Goal: Transaction & Acquisition: Purchase product/service

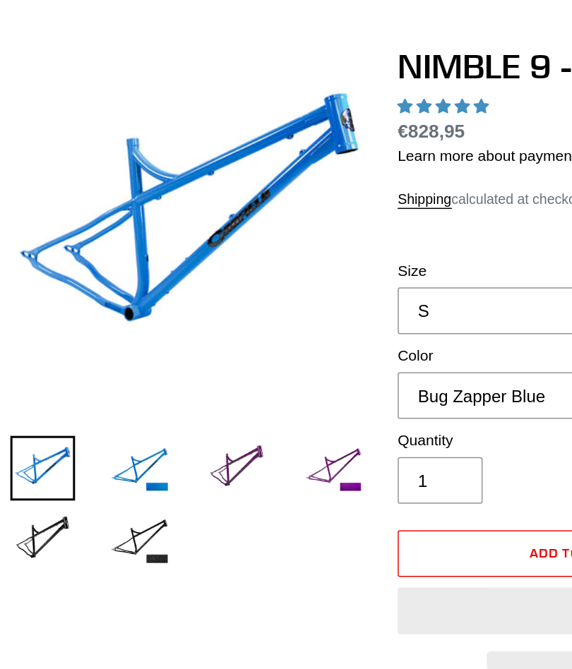
select select "highest-rating"
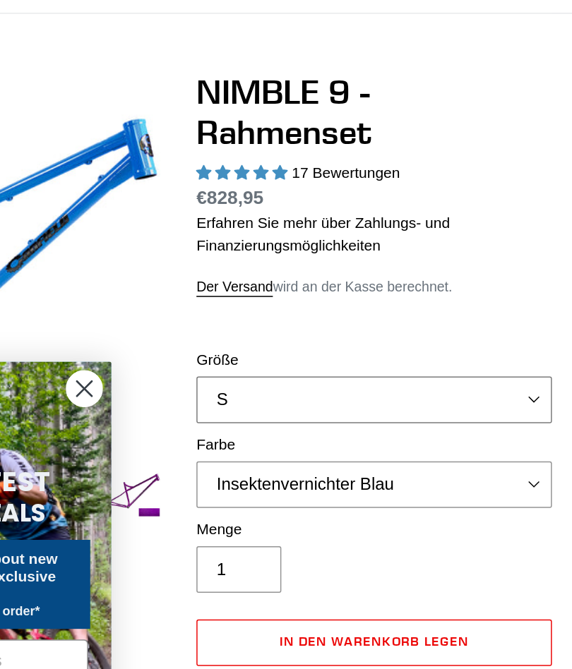
click at [297, 383] on select "S M L XL" at bounding box center [415, 398] width 237 height 31
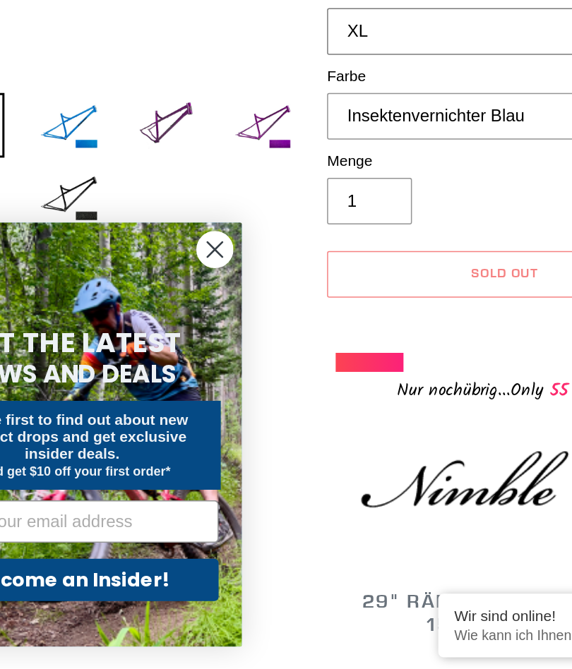
scroll to position [160, 0]
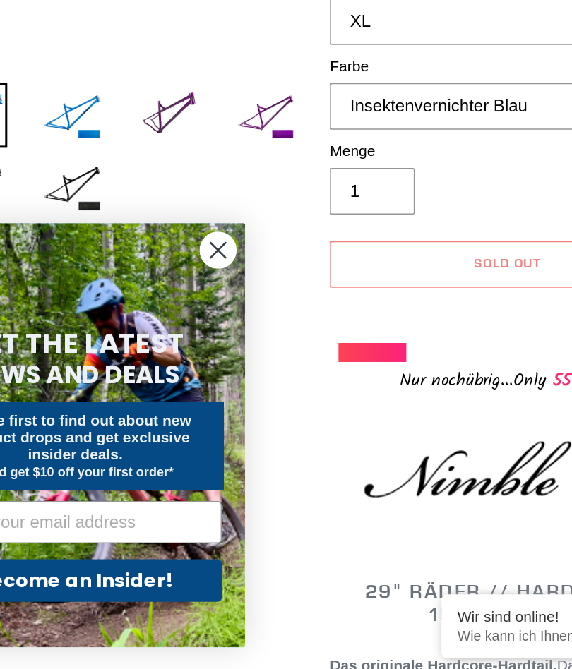
click at [210, 379] on circle "Close dialog" at bounding box center [221, 390] width 23 height 23
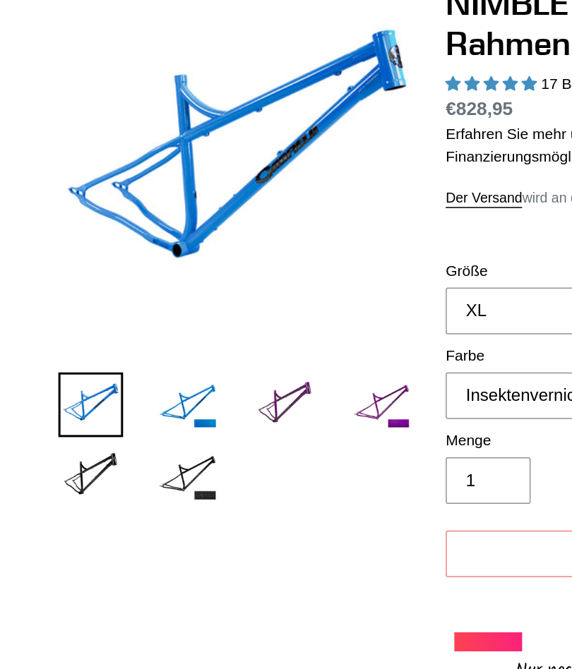
click at [131, 280] on img at bounding box center [124, 301] width 43 height 43
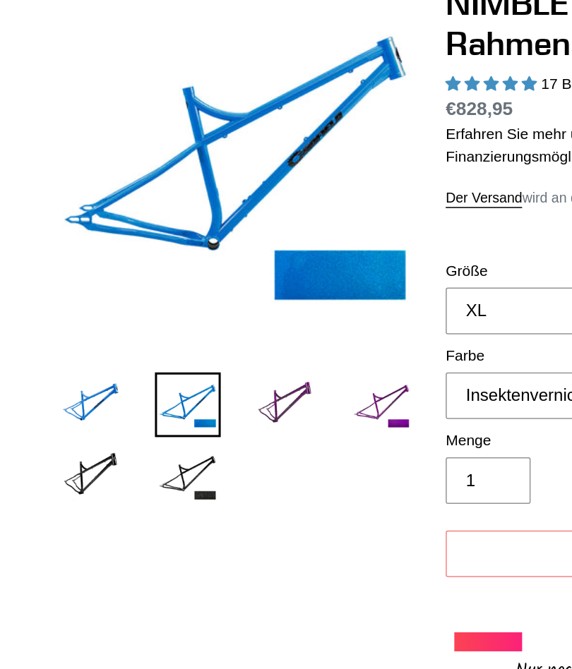
click at [194, 280] on img at bounding box center [189, 301] width 43 height 43
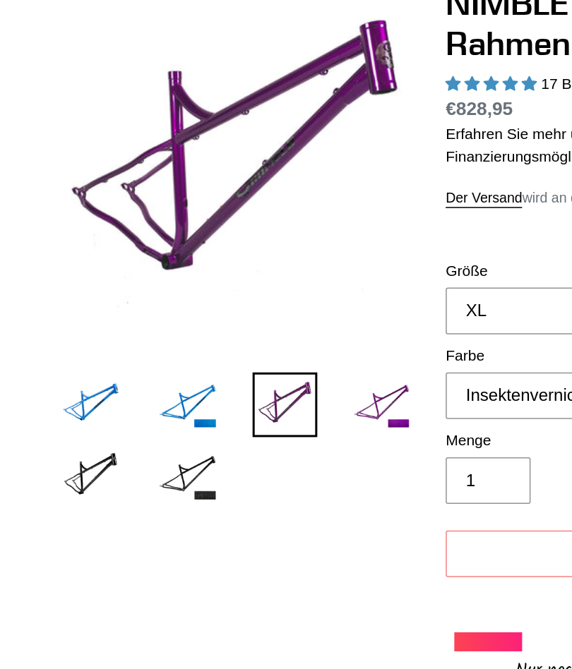
click at [264, 280] on img at bounding box center [253, 301] width 43 height 43
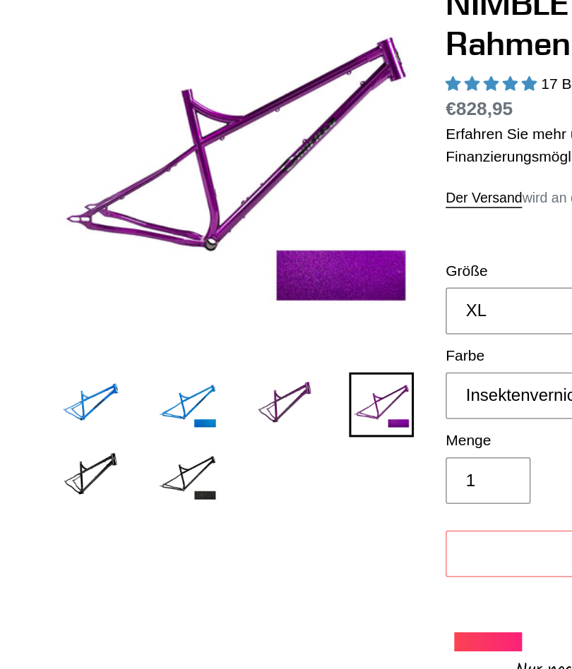
click at [135, 327] on img at bounding box center [124, 348] width 43 height 43
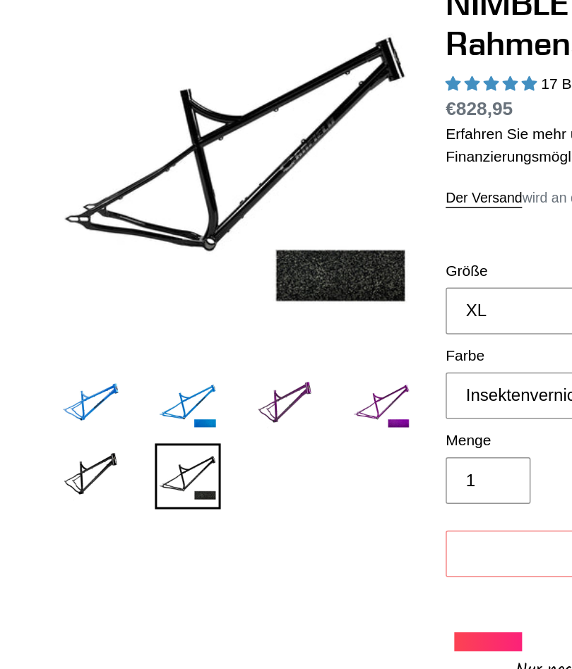
click at [59, 327] on img at bounding box center [60, 348] width 43 height 43
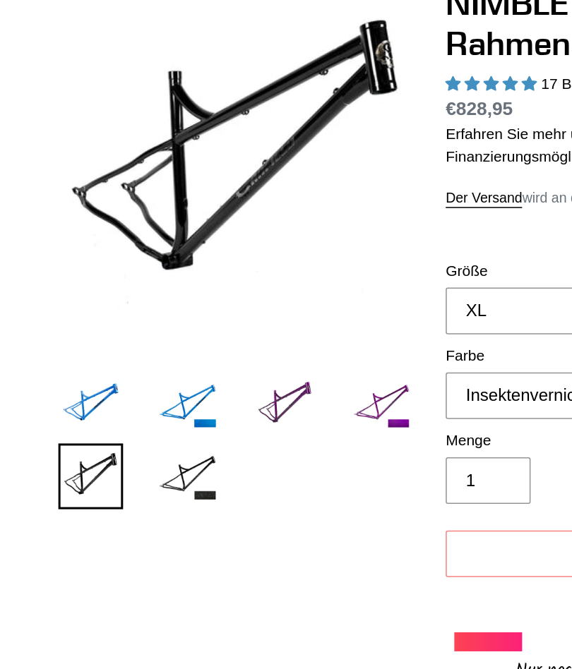
scroll to position [0, 0]
click at [128, 280] on img at bounding box center [124, 301] width 43 height 43
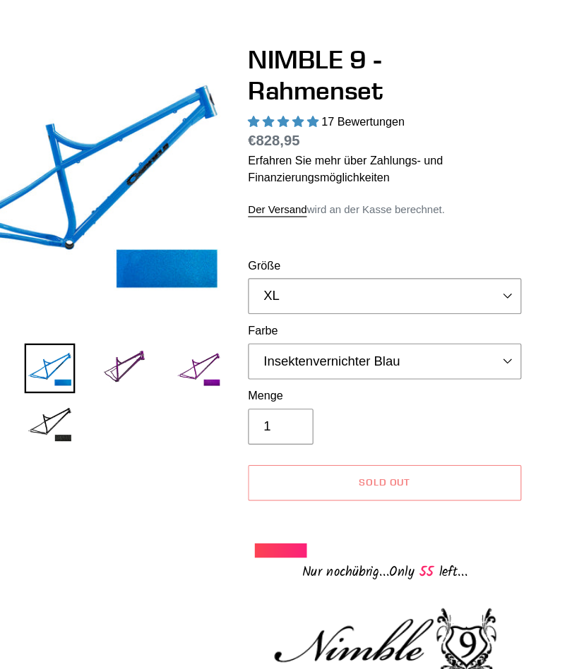
scroll to position [124, 0]
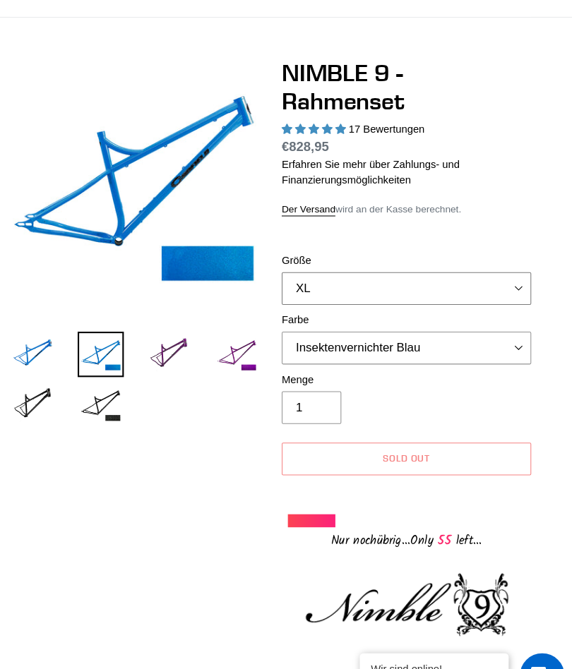
click at [409, 273] on select "S M L XL" at bounding box center [415, 273] width 237 height 31
select select "L"
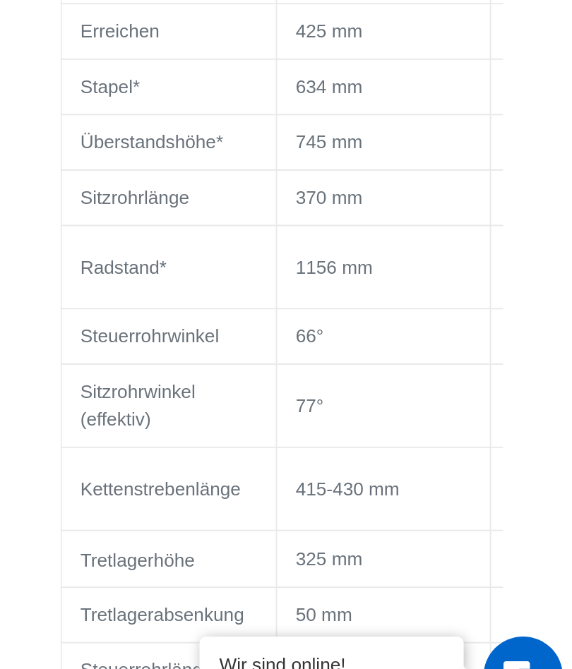
scroll to position [1295, 0]
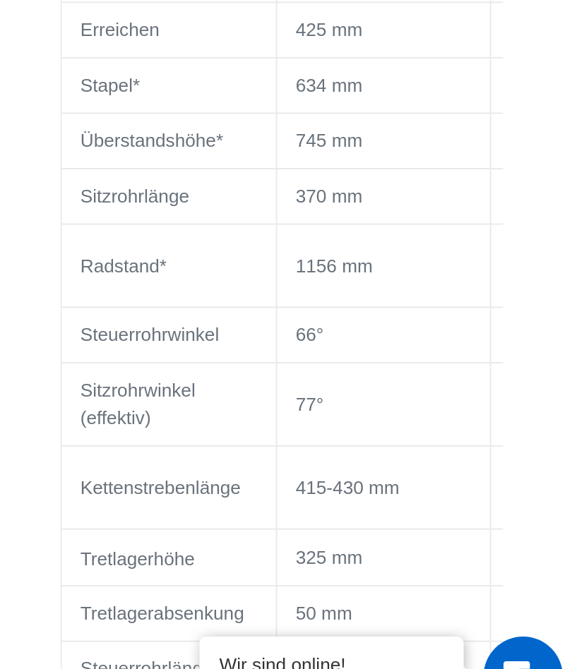
click at [422, 377] on p "370 mm" at bounding box center [469, 384] width 94 height 15
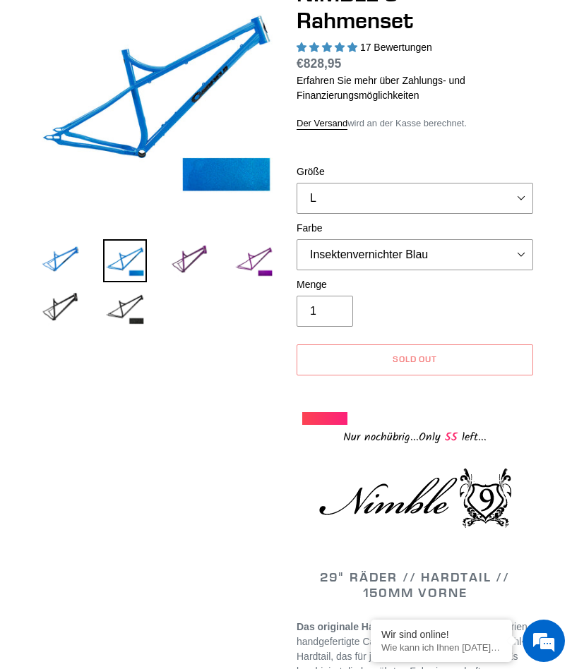
scroll to position [0, 0]
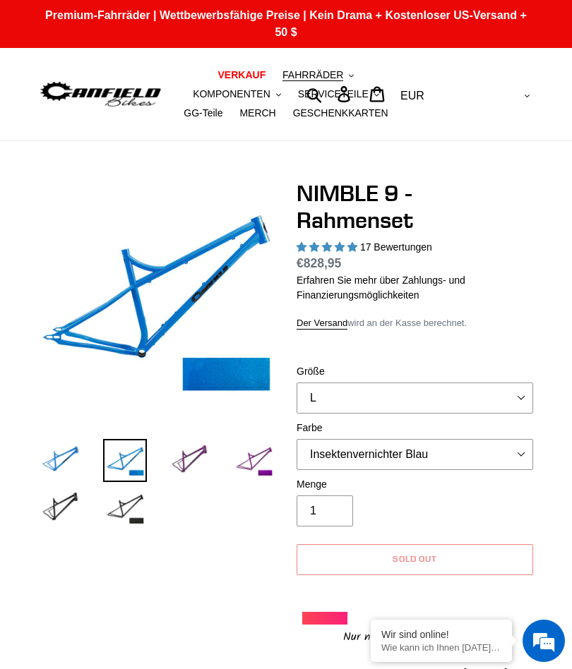
click at [125, 517] on img at bounding box center [124, 507] width 43 height 43
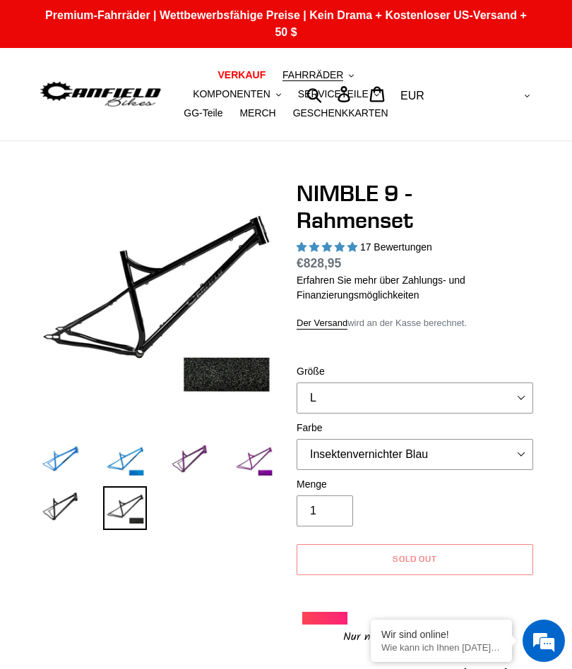
click at [59, 499] on img at bounding box center [60, 507] width 43 height 43
